Goal: Task Accomplishment & Management: Manage account settings

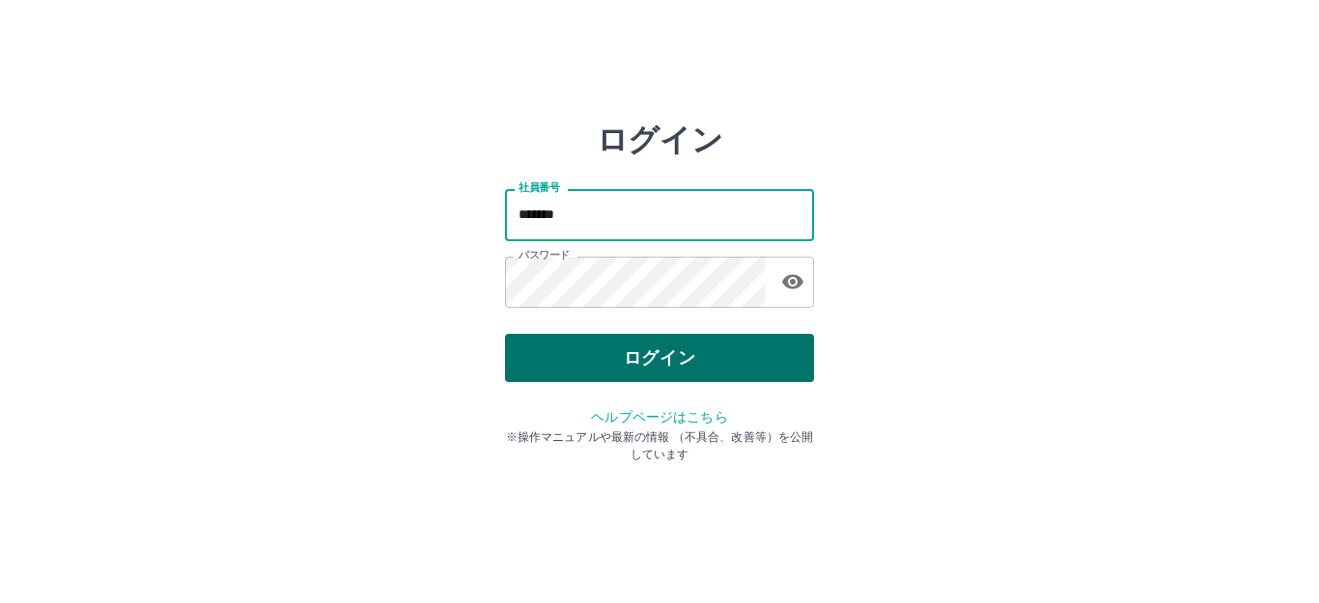
click at [690, 347] on button "ログイン" at bounding box center [659, 358] width 309 height 48
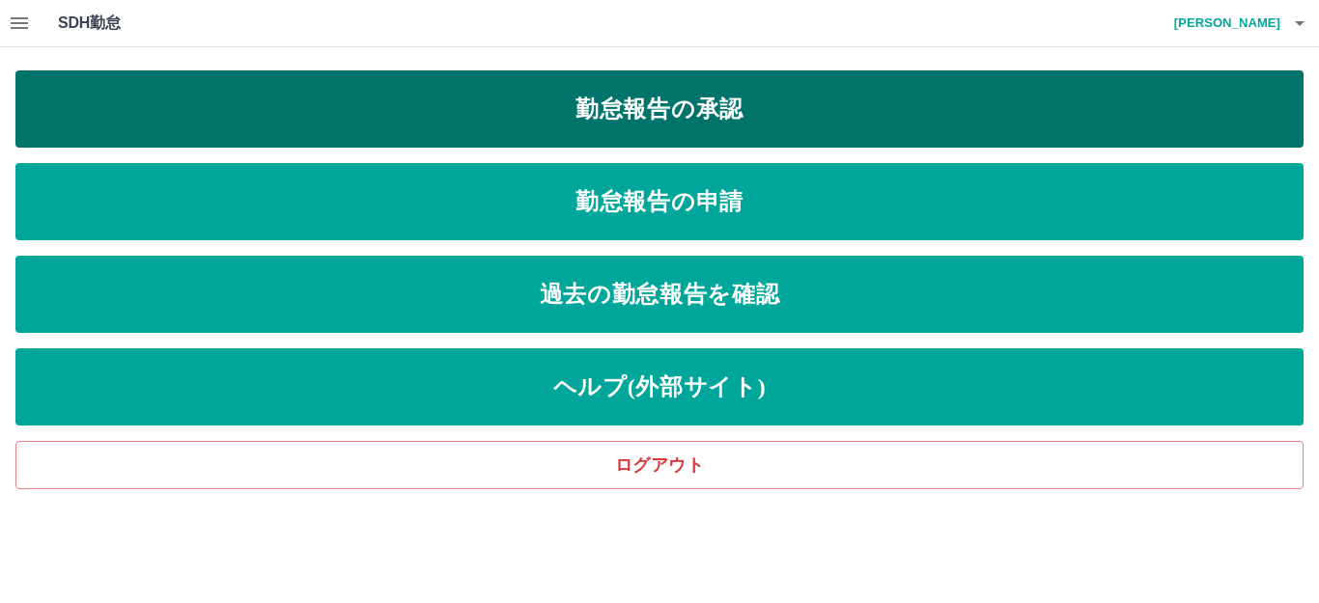
click at [555, 93] on link "勤怠報告の承認" at bounding box center [659, 108] width 1288 height 77
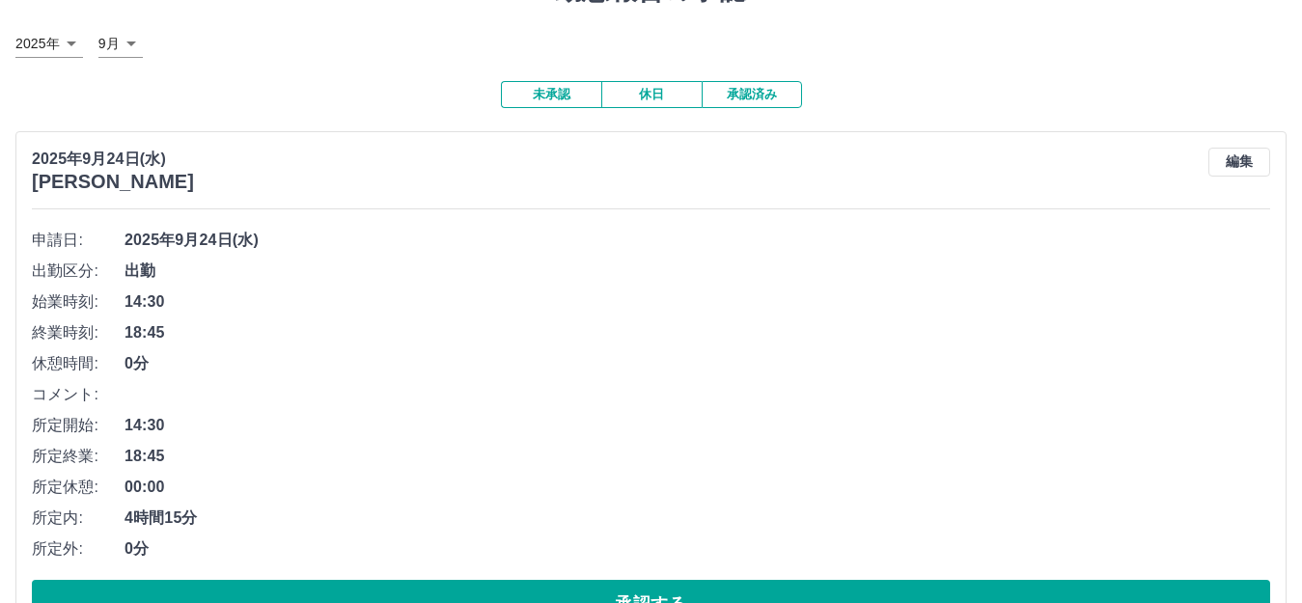
scroll to position [193, 0]
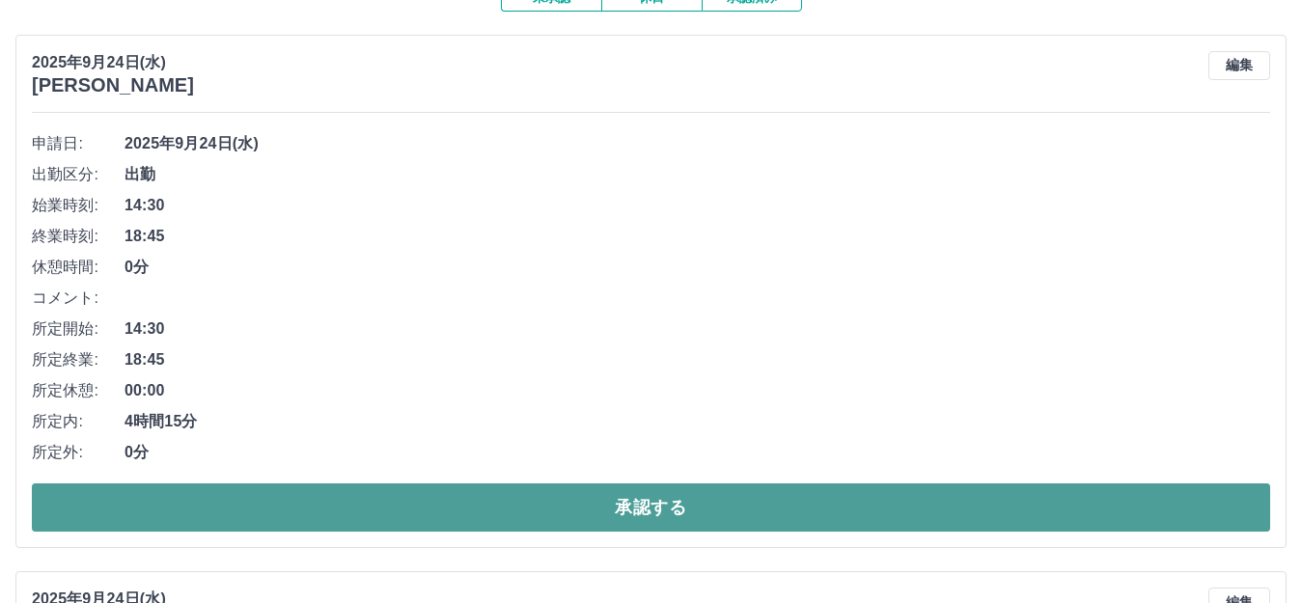
click at [452, 515] on button "承認する" at bounding box center [651, 508] width 1239 height 48
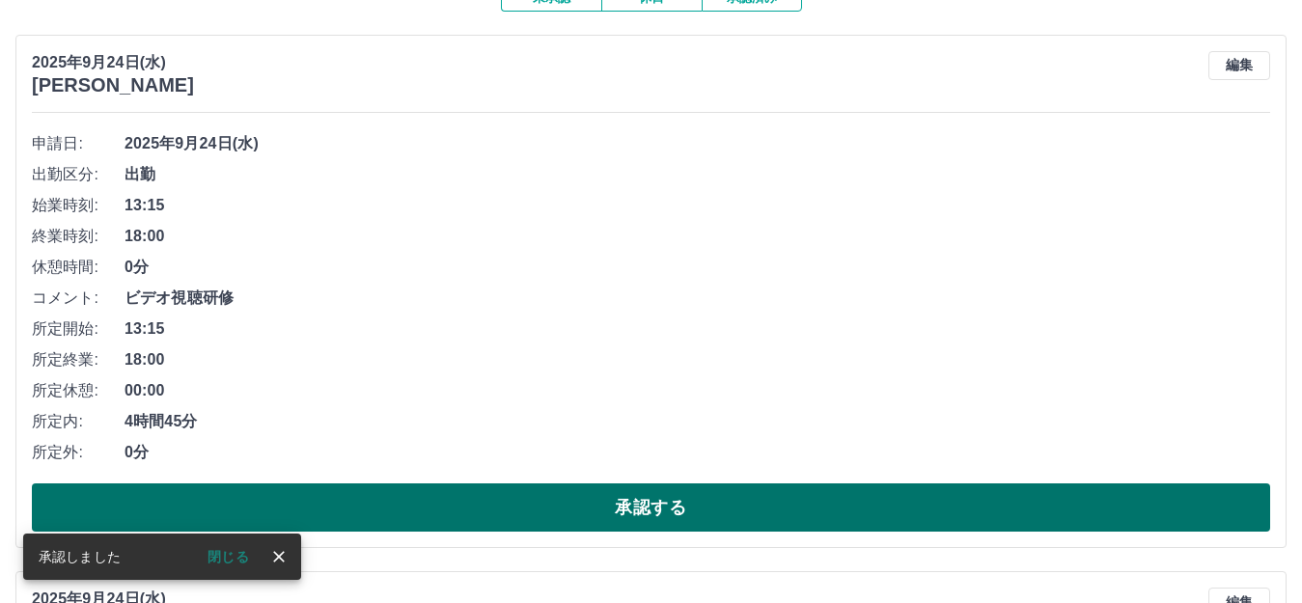
click at [637, 511] on button "承認する" at bounding box center [651, 508] width 1239 height 48
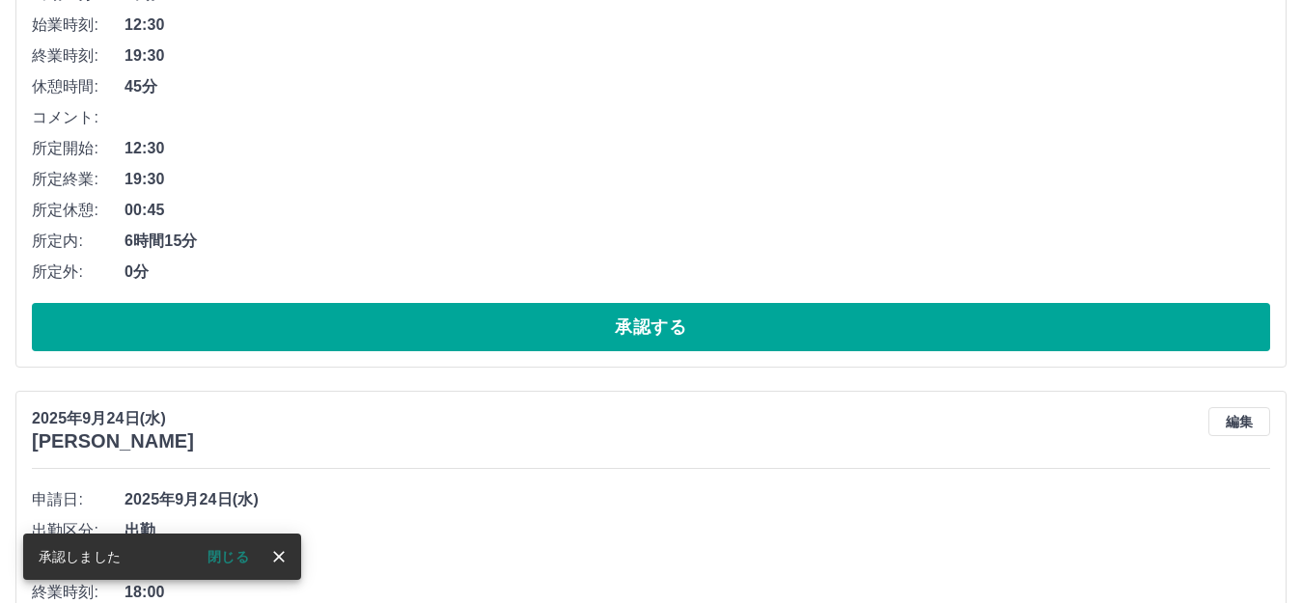
scroll to position [483, 0]
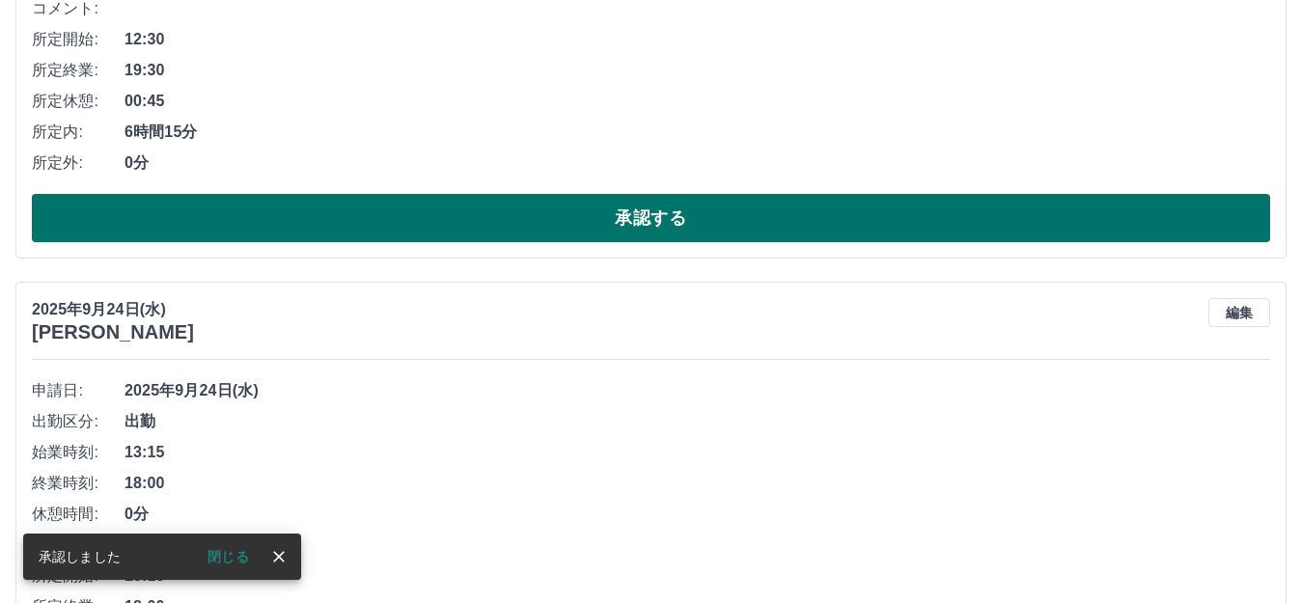
click at [658, 223] on button "承認する" at bounding box center [651, 218] width 1239 height 48
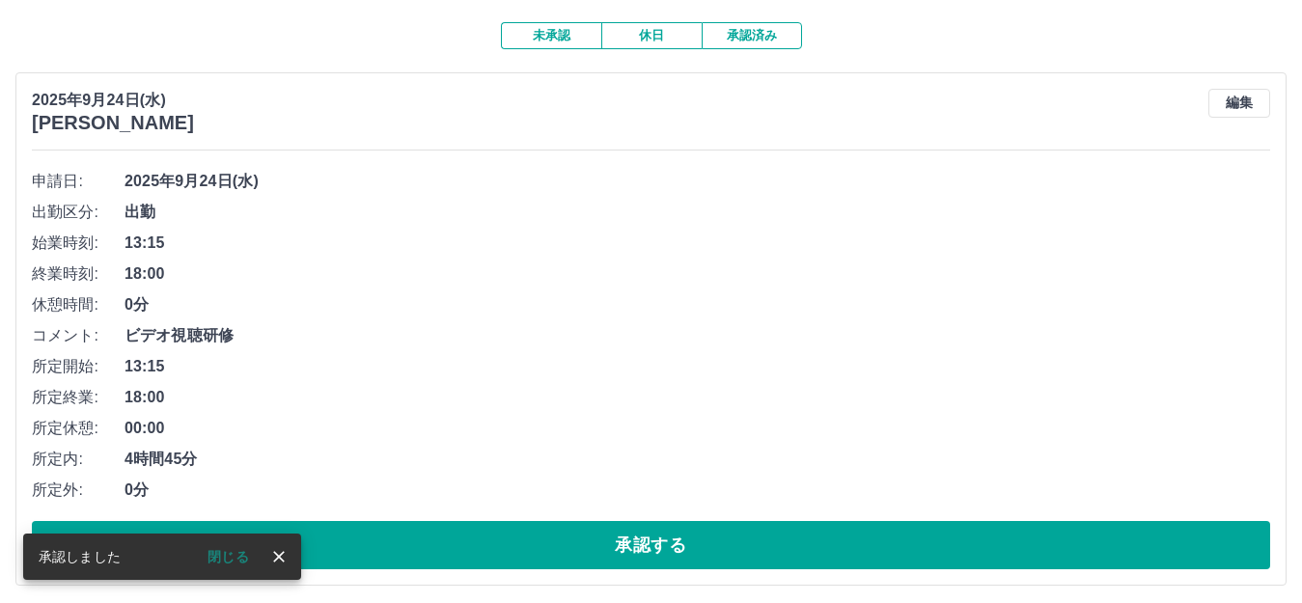
scroll to position [163, 0]
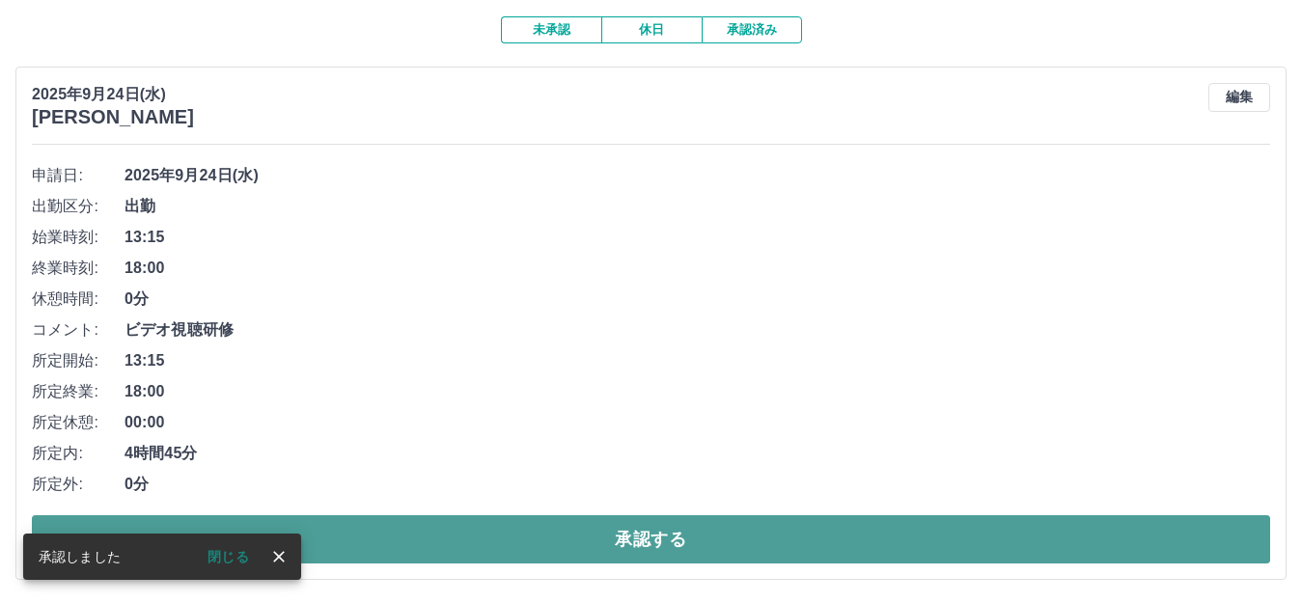
click at [577, 522] on button "承認する" at bounding box center [651, 540] width 1239 height 48
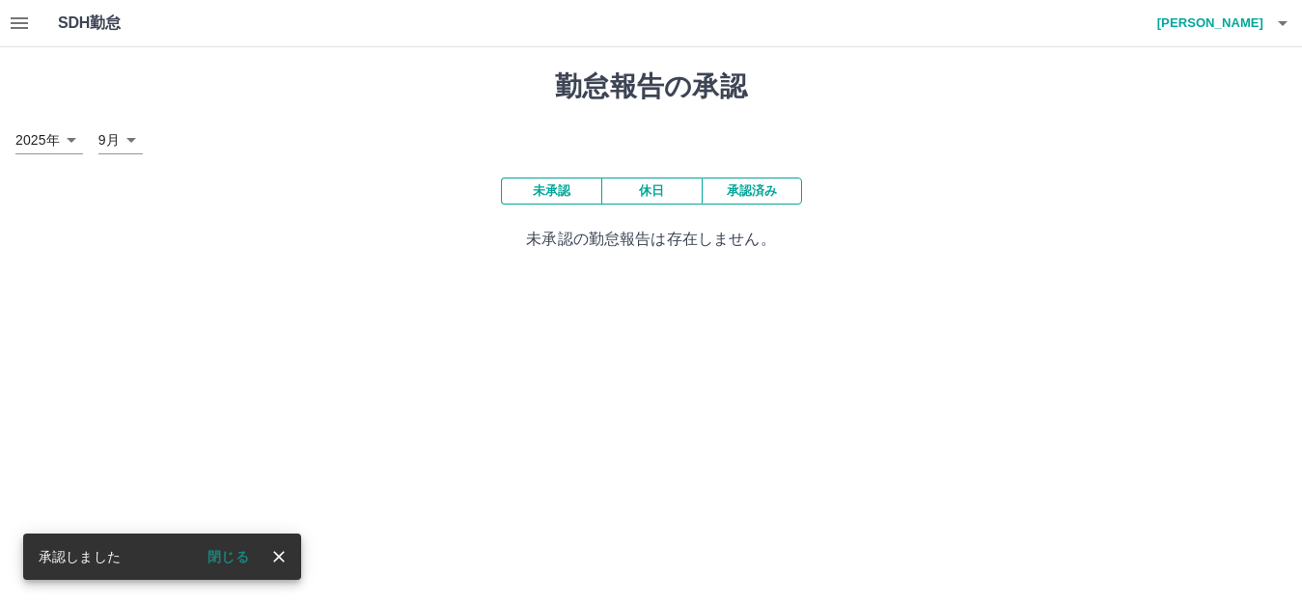
scroll to position [0, 0]
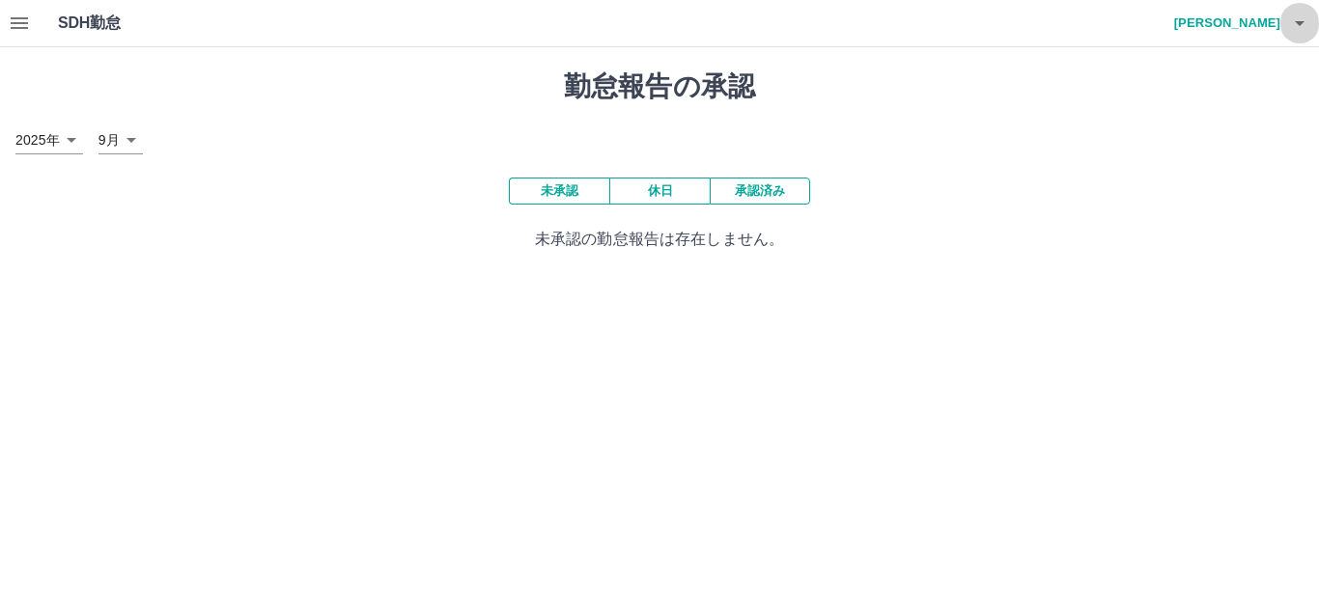
click at [1302, 27] on icon "button" at bounding box center [1299, 23] width 23 height 23
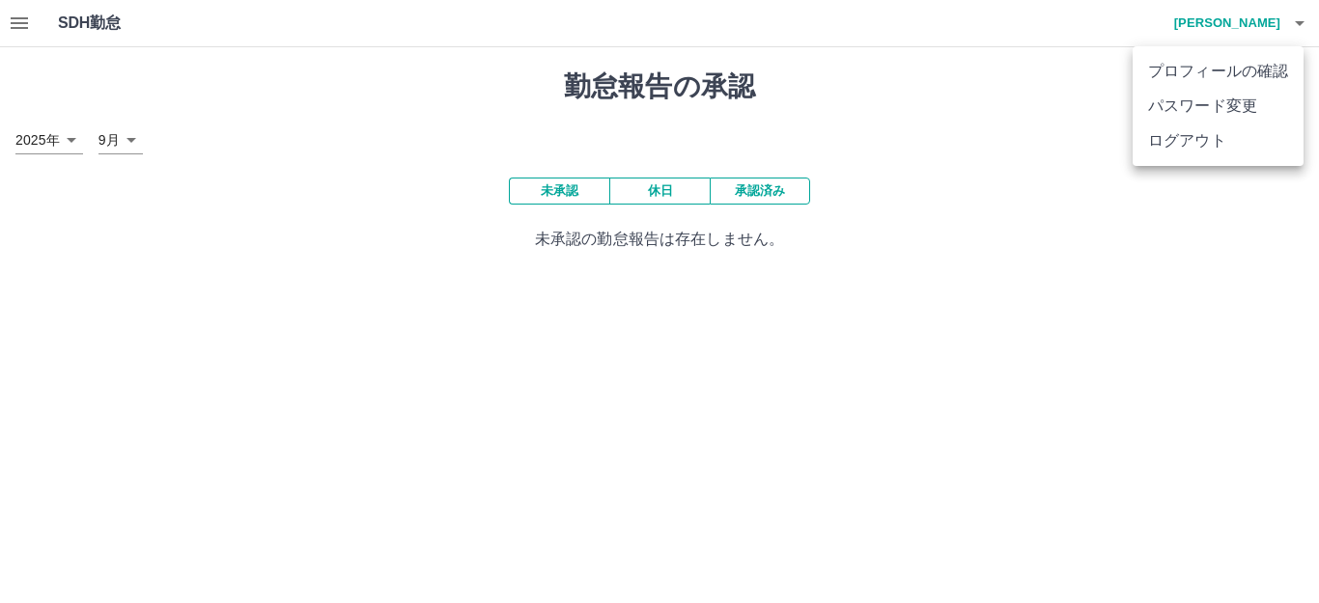
click at [914, 113] on div at bounding box center [659, 301] width 1319 height 603
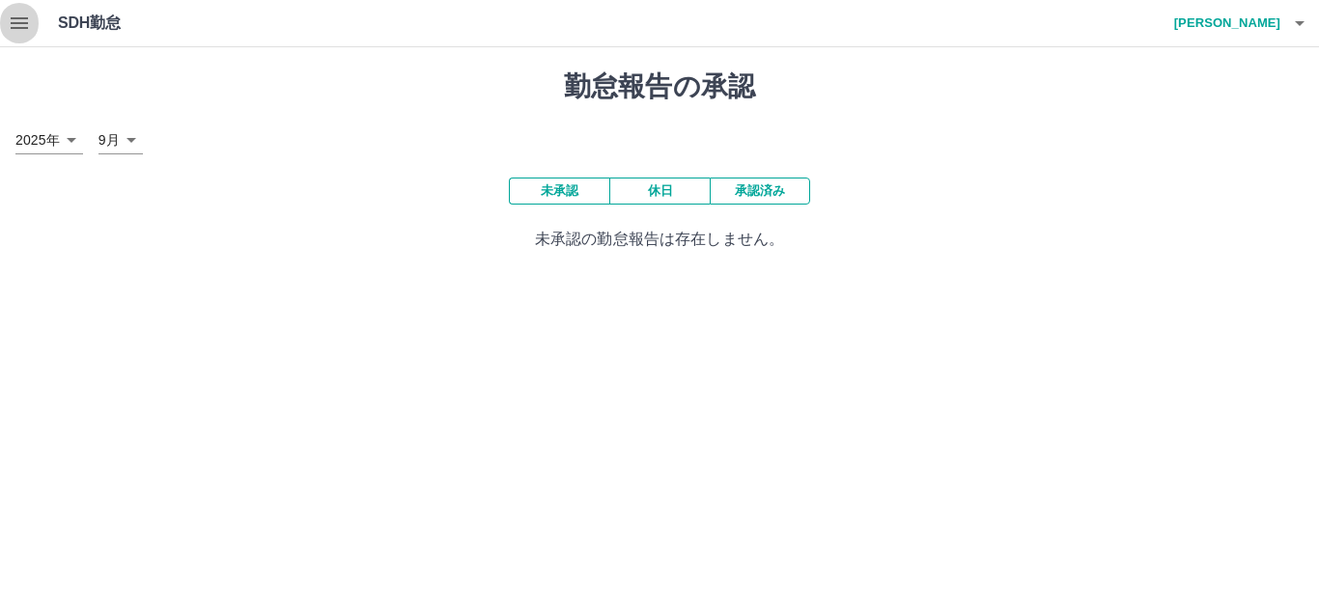
click at [13, 22] on icon "button" at bounding box center [19, 23] width 17 height 12
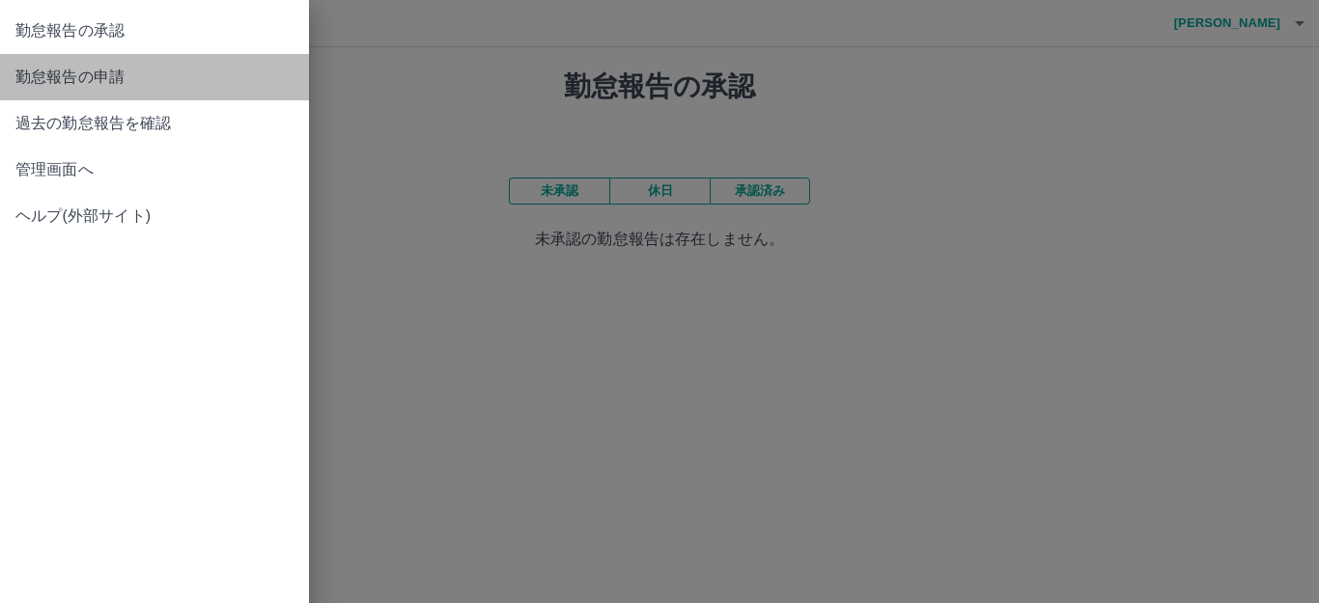
click at [66, 82] on span "勤怠報告の申請" at bounding box center [154, 77] width 278 height 23
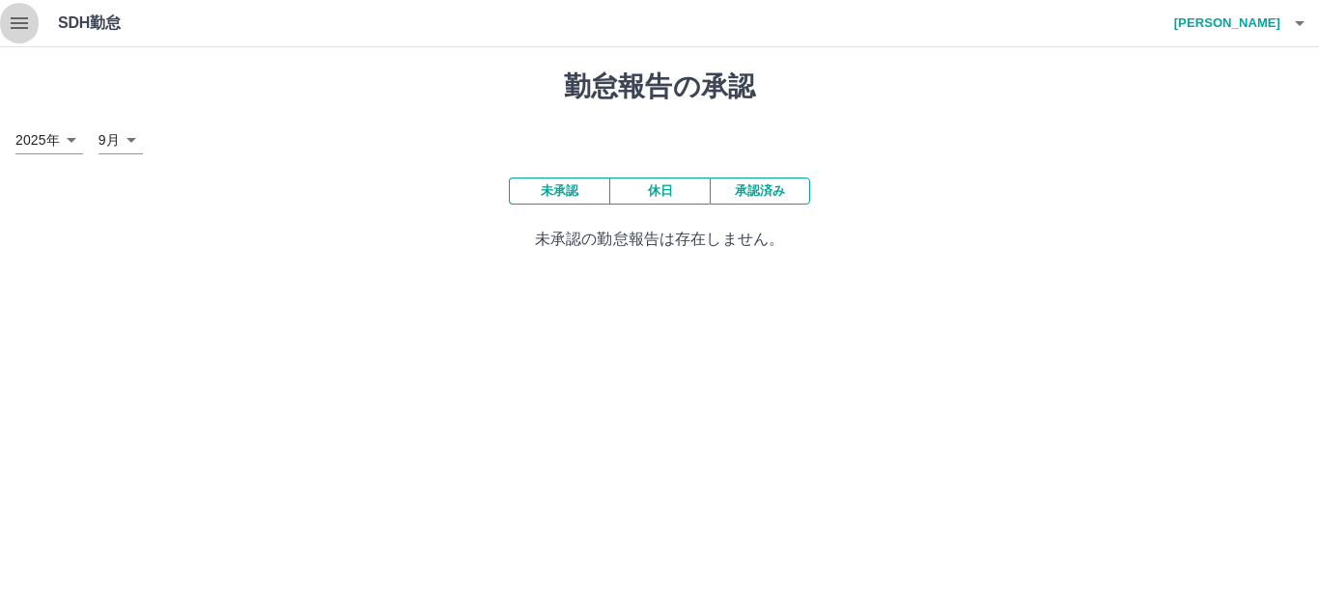
click at [20, 18] on icon "button" at bounding box center [19, 23] width 17 height 12
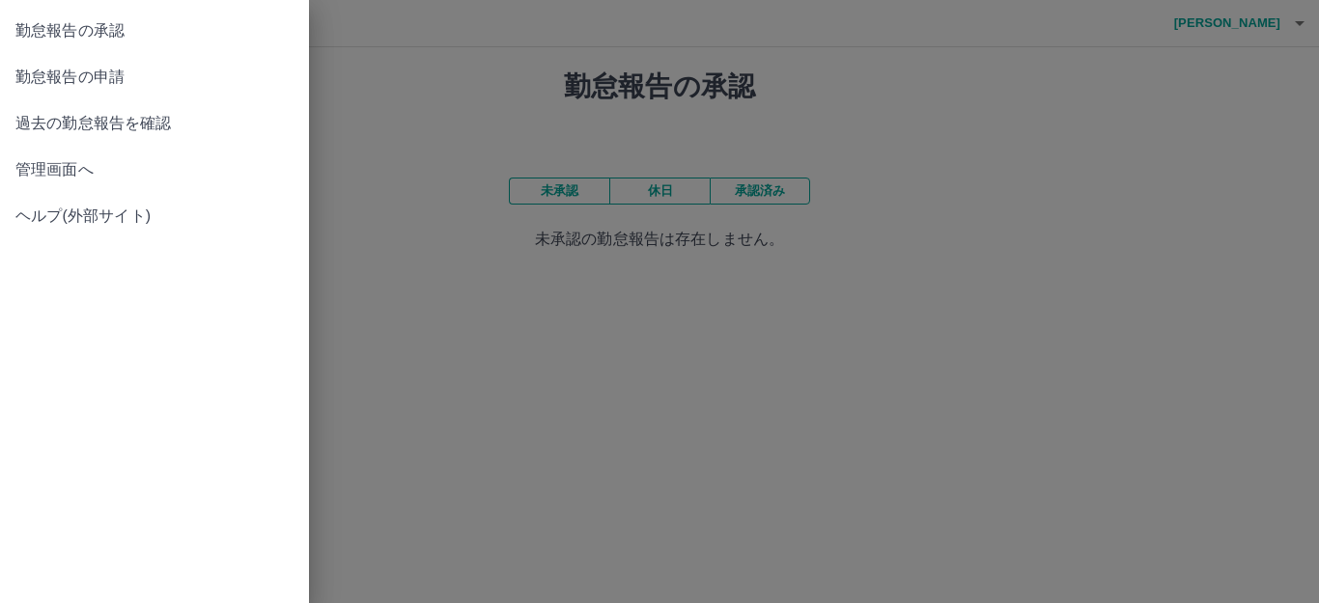
click at [22, 131] on span "過去の勤怠報告を確認" at bounding box center [154, 123] width 278 height 23
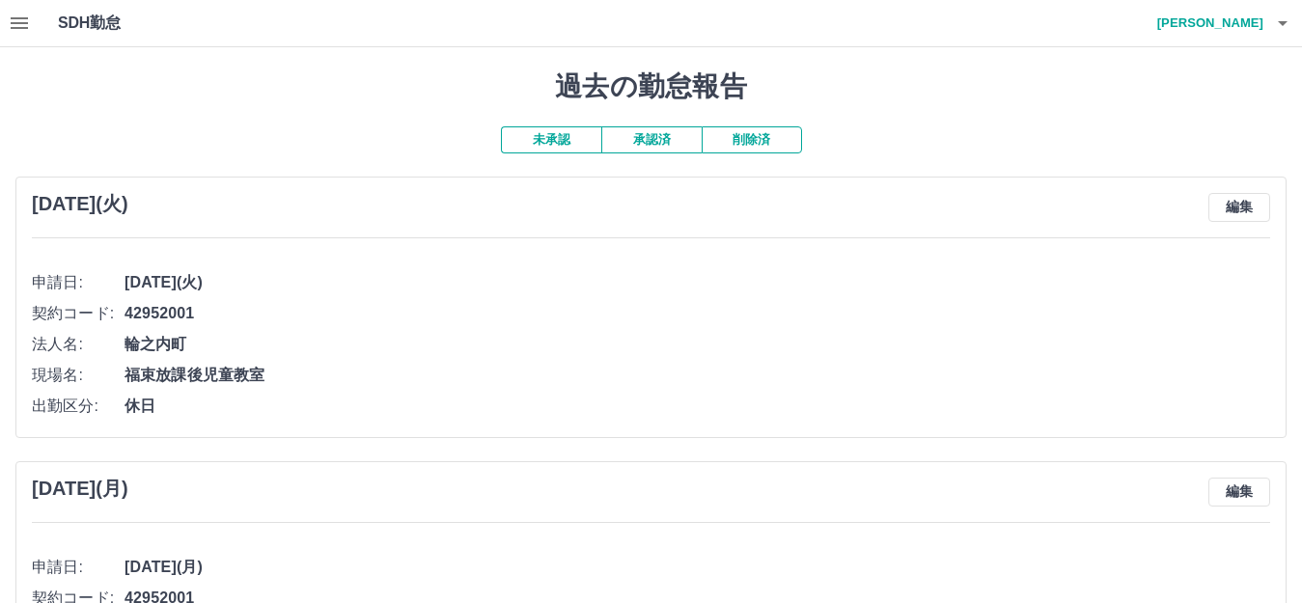
click at [17, 25] on icon "button" at bounding box center [19, 23] width 23 height 23
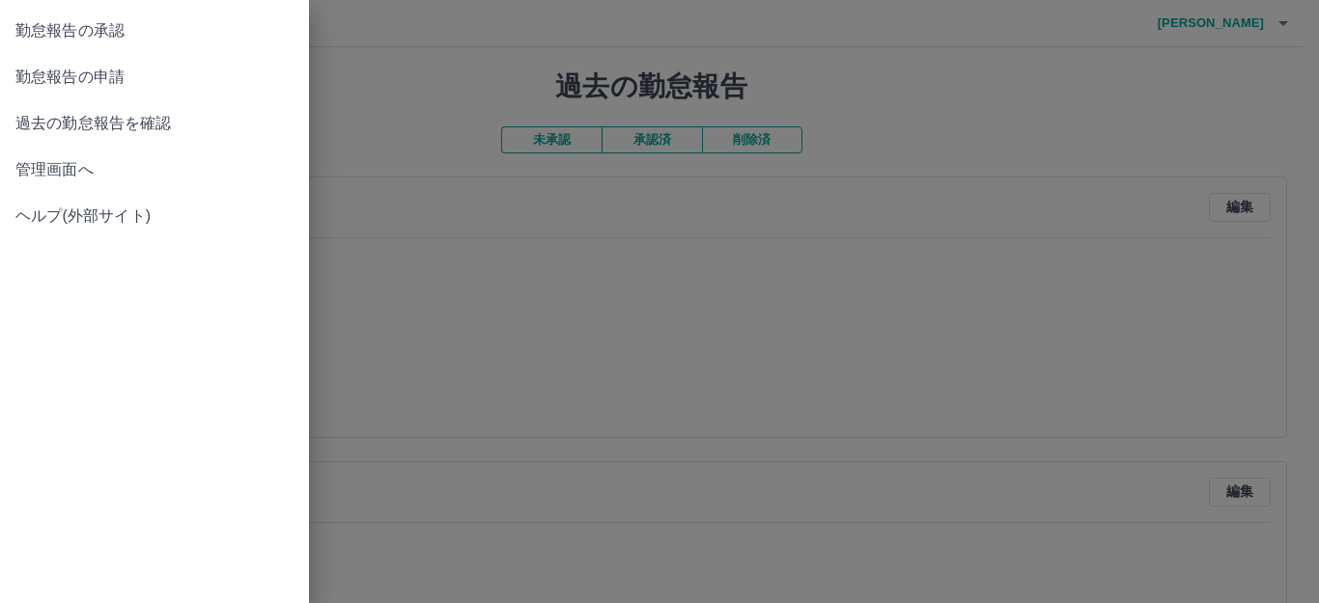
click at [33, 164] on span "管理画面へ" at bounding box center [154, 169] width 278 height 23
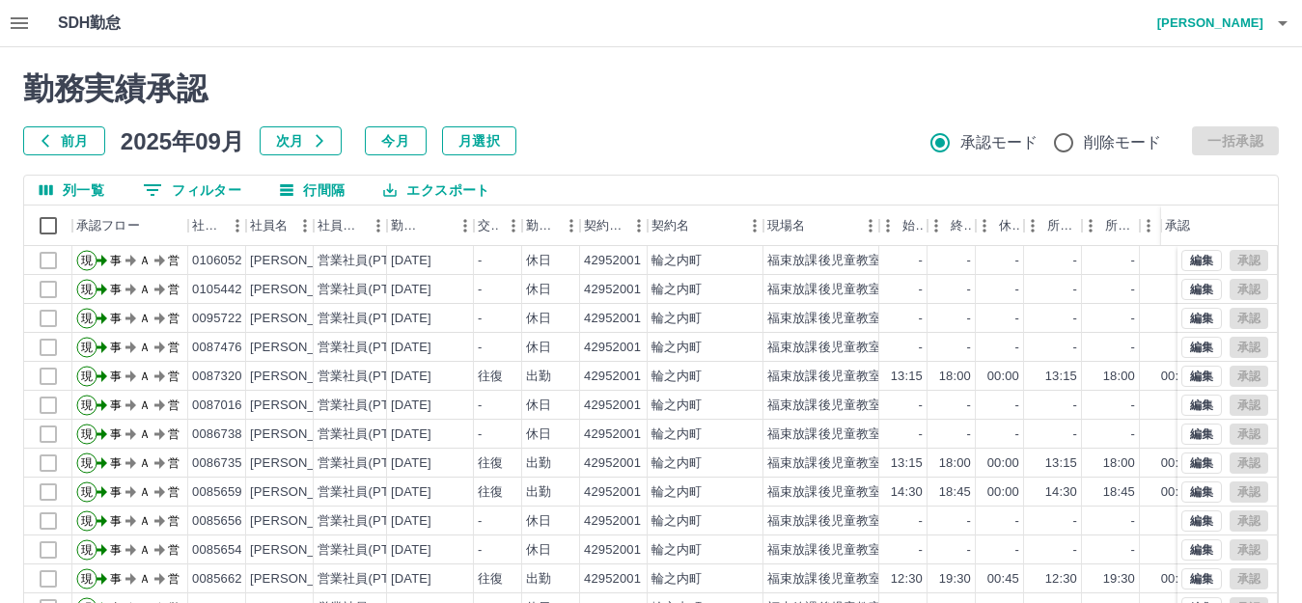
click at [1286, 23] on icon "button" at bounding box center [1283, 23] width 10 height 5
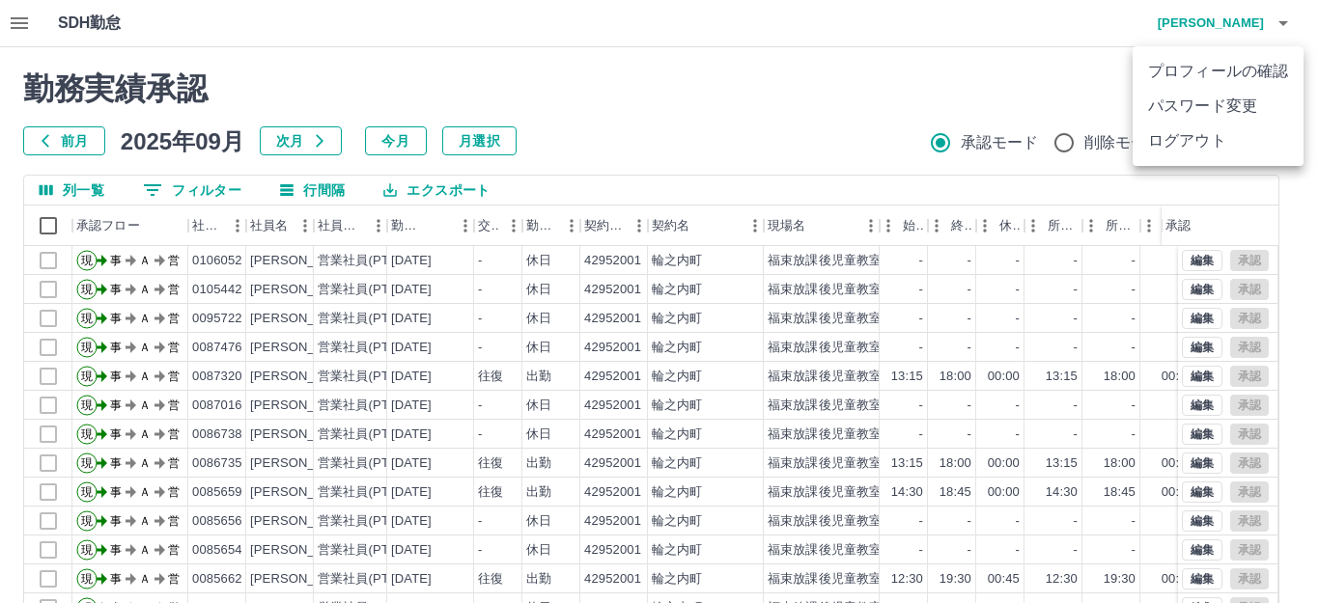
click at [1201, 134] on li "ログアウト" at bounding box center [1217, 141] width 171 height 35
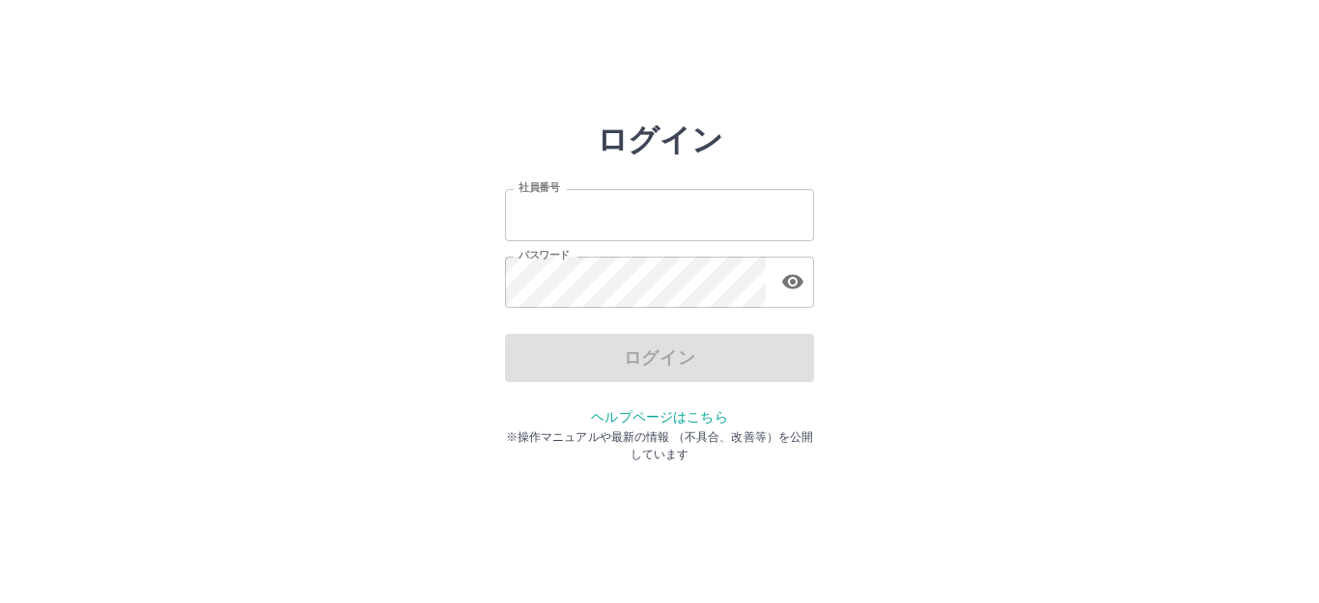
type input "*******"
click at [776, 206] on input "*******" at bounding box center [659, 214] width 309 height 51
